Goal: Task Accomplishment & Management: Use online tool/utility

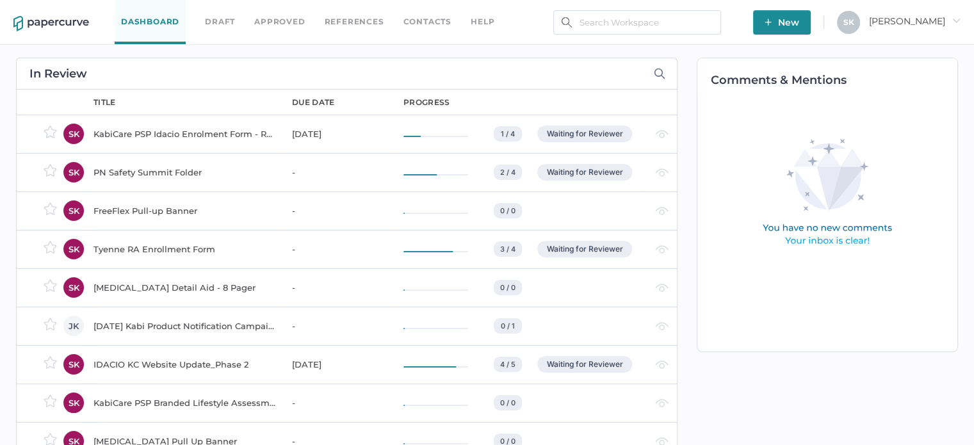
click at [195, 131] on div "KabiCare PSP Idacio Enrolment Form - Rheumatology (All Indications)" at bounding box center [185, 133] width 183 height 15
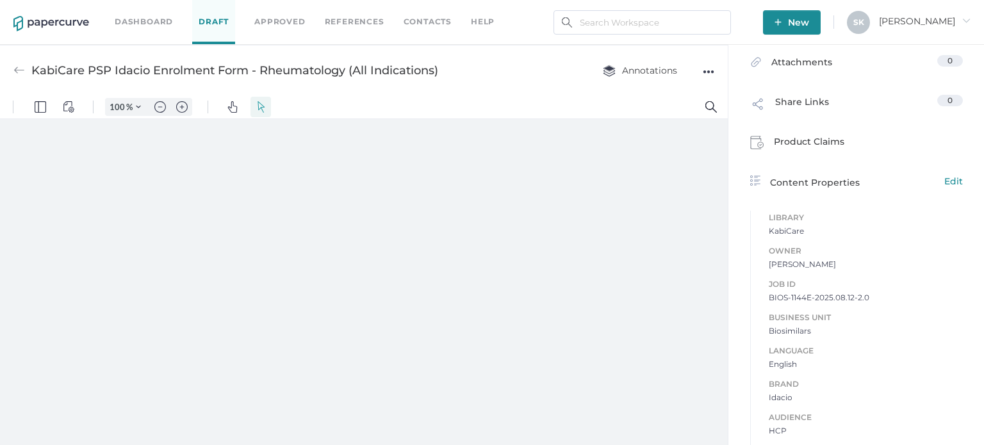
scroll to position [384, 0]
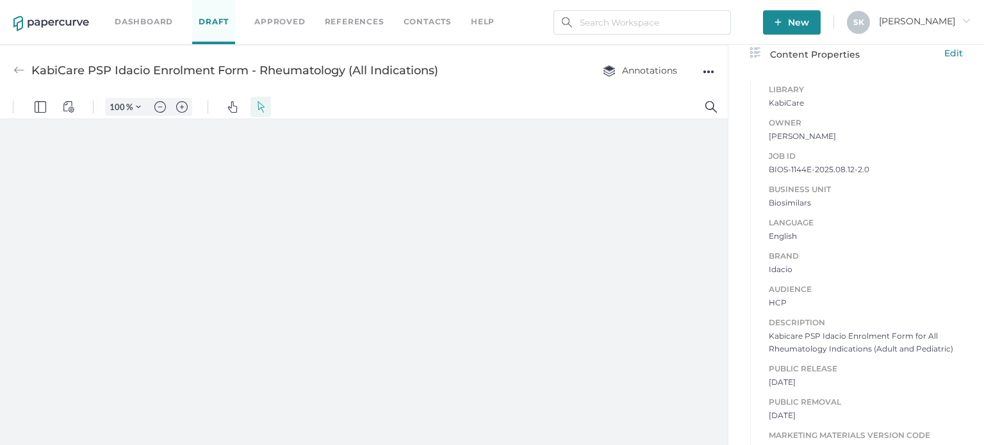
type input "181"
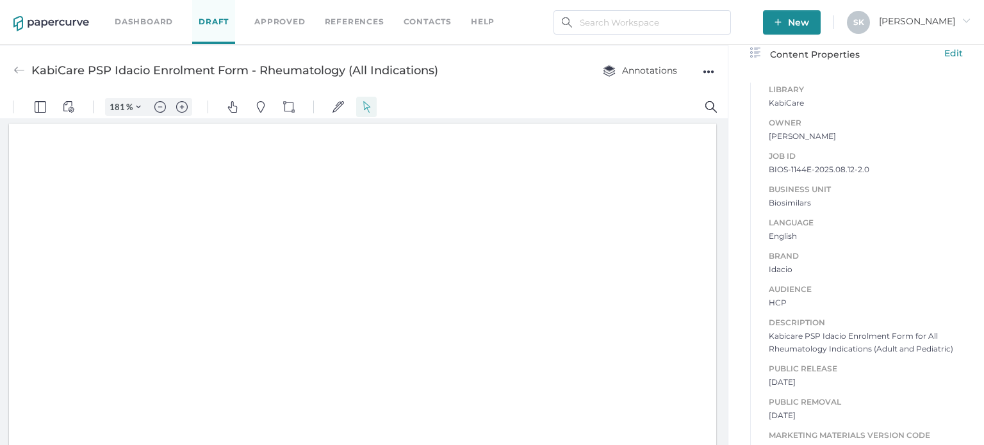
scroll to position [3, 0]
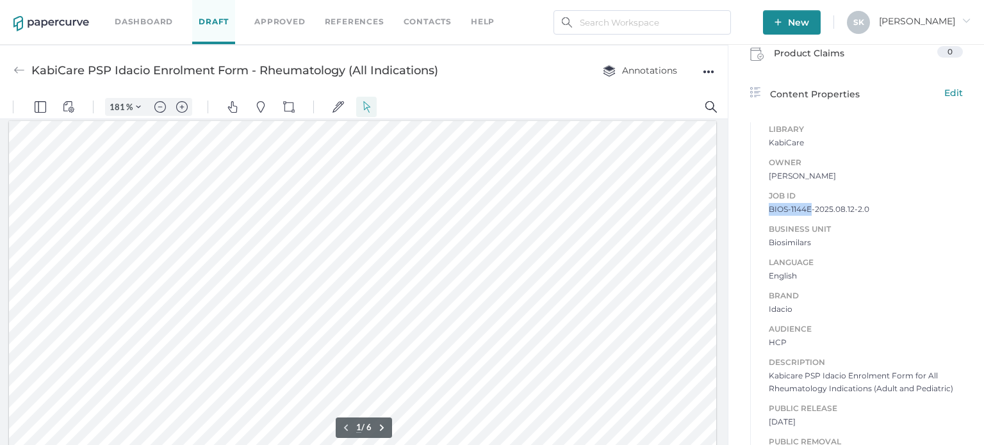
drag, startPoint x: 763, startPoint y: 176, endPoint x: 805, endPoint y: 209, distance: 53.4
click at [805, 209] on div "Job ID BIOS-1144E-2025.08.12-2.0 Business Unit Biosimilars Language English Bra…" at bounding box center [856, 335] width 213 height 319
copy span "BIOS-1144E"
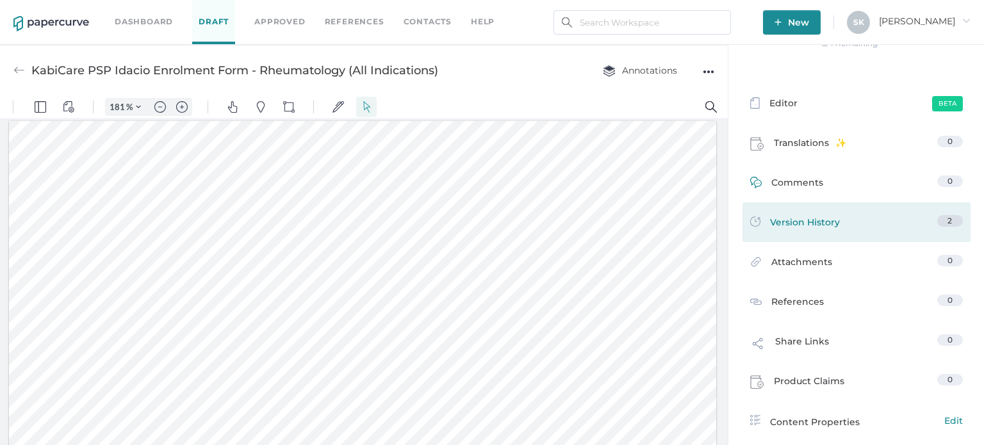
scroll to position [128, 0]
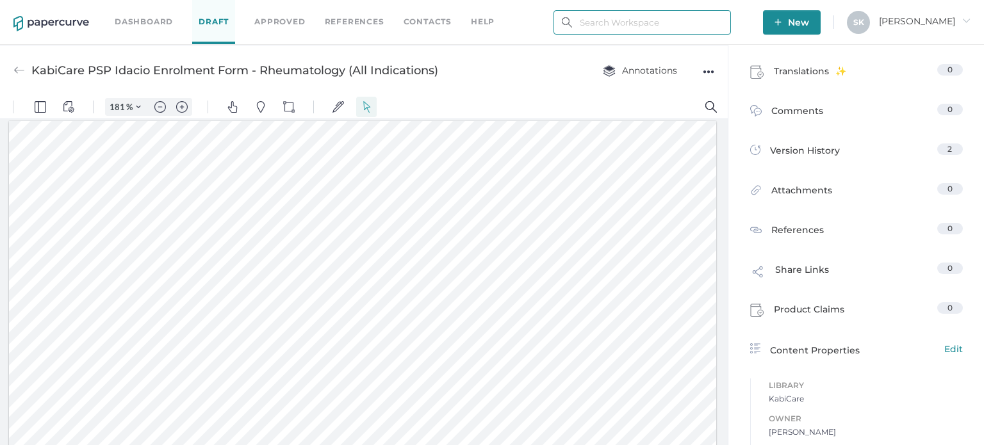
click at [649, 25] on input "text" at bounding box center [641, 22] width 177 height 24
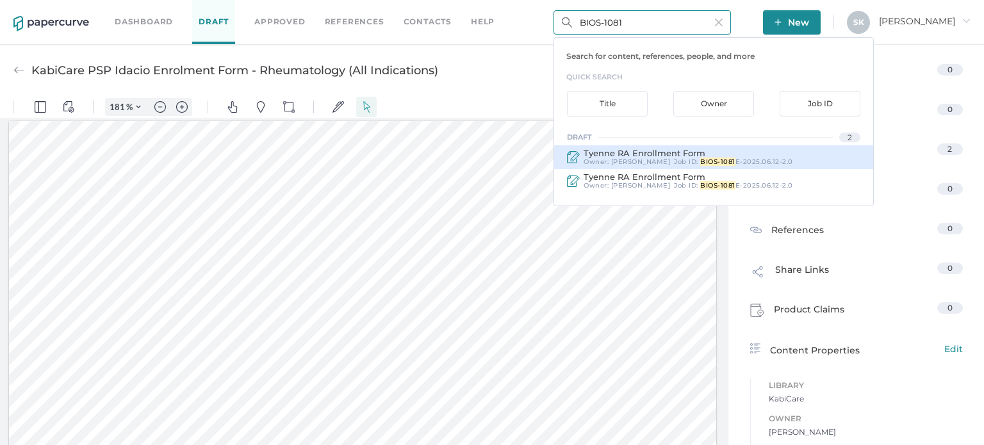
type input "BIOS-1081"
drag, startPoint x: 679, startPoint y: 167, endPoint x: 688, endPoint y: 86, distance: 80.6
click at [679, 167] on div "Tyenne RA Enrollment Form Owner: [PERSON_NAME] Job ID : BIOS-1081 E-2025.06.12-…" at bounding box center [713, 157] width 319 height 24
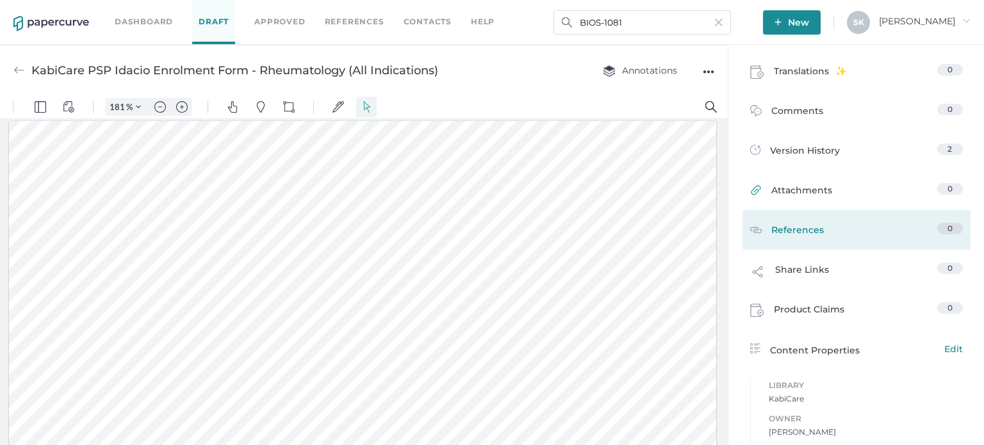
type input "Tyenne RA Enrollment Form"
type input "100"
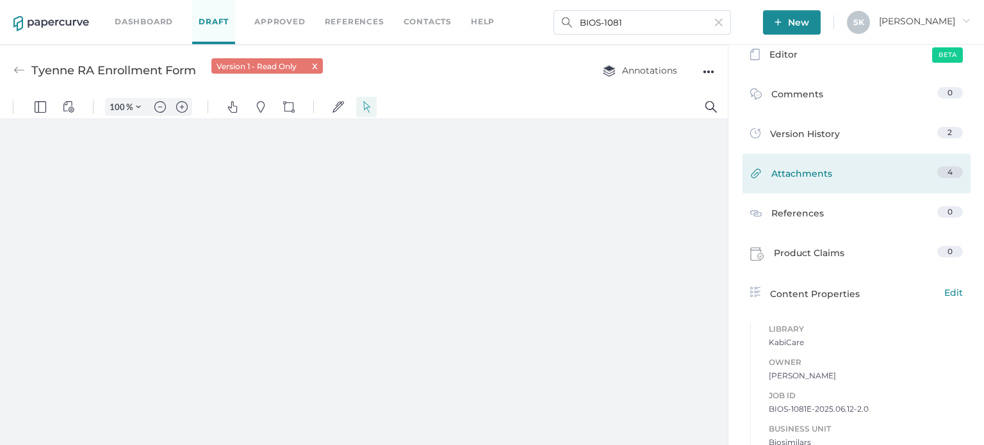
click at [826, 175] on link "Attachments 4" at bounding box center [856, 177] width 213 height 20
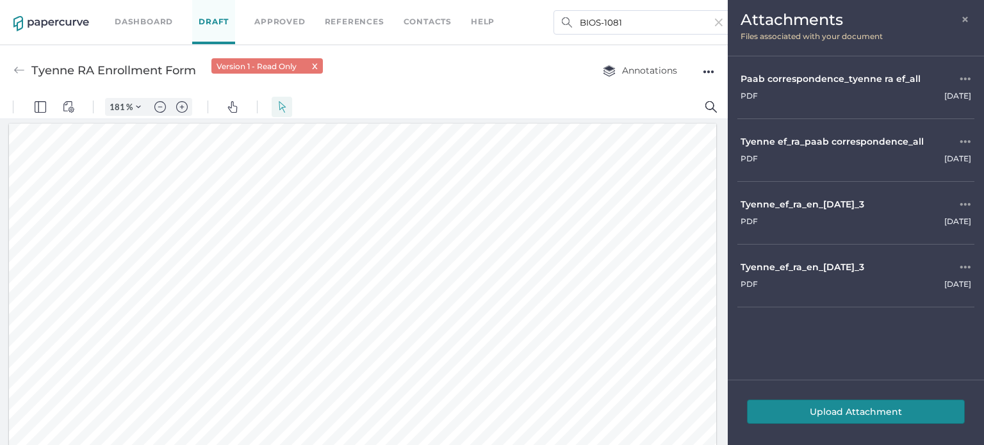
scroll to position [3, 0]
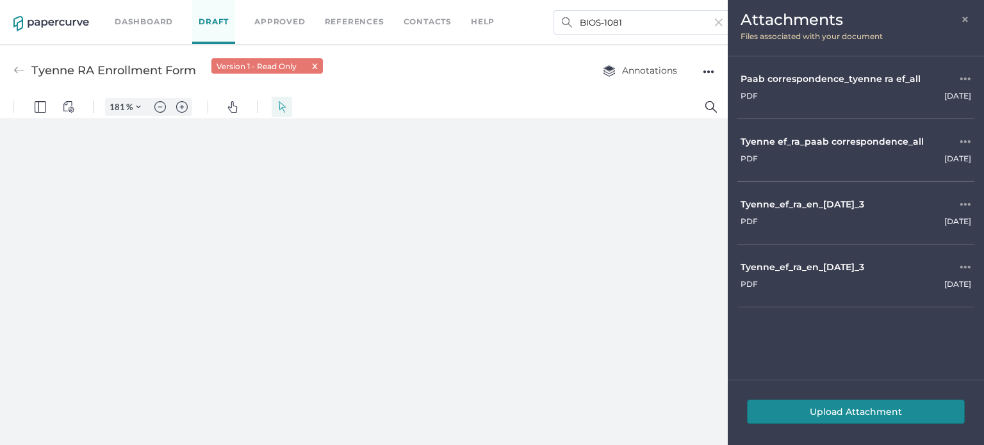
type input "100"
click at [966, 22] on span "×" at bounding box center [966, 18] width 10 height 10
